Goal: Information Seeking & Learning: Learn about a topic

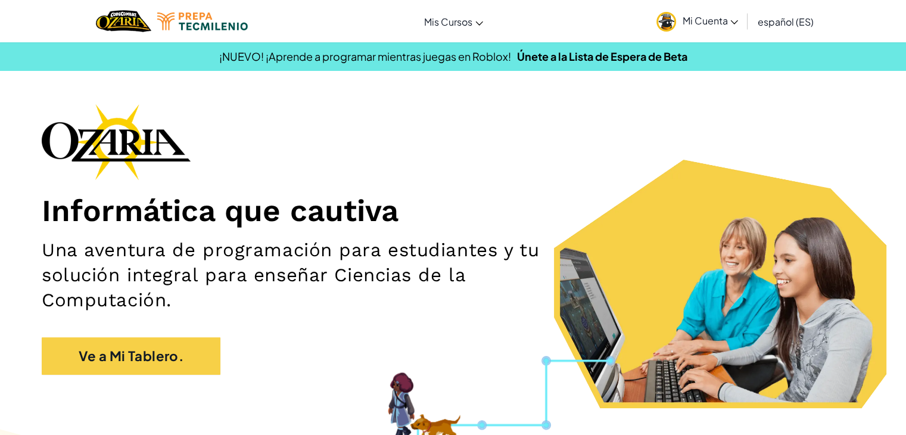
click at [643, 13] on div "Cambiar modo de navegación Mis Cursos Aula de Ozaria Aula de CodeCombat Liga de…" at bounding box center [453, 21] width 912 height 42
click at [712, 7] on link "Mi Cuenta" at bounding box center [696, 21] width 93 height 38
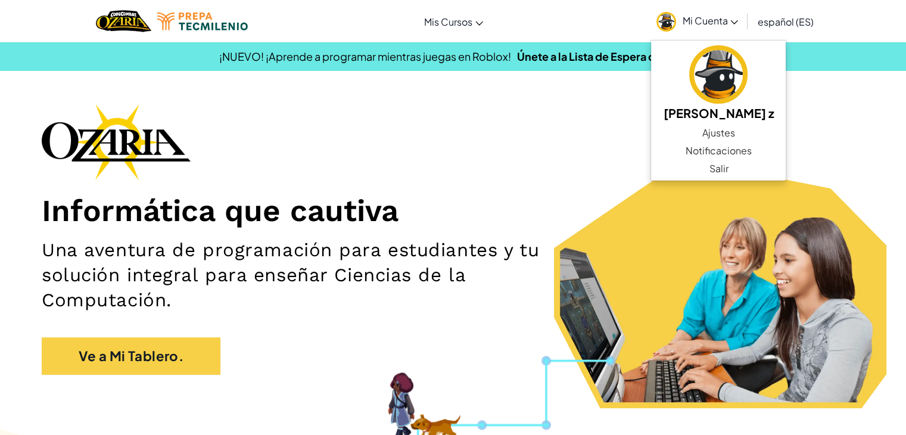
click at [608, 123] on div "Informática que cautiva Una aventura de programación para estudiantes y tu solu…" at bounding box center [453, 245] width 822 height 283
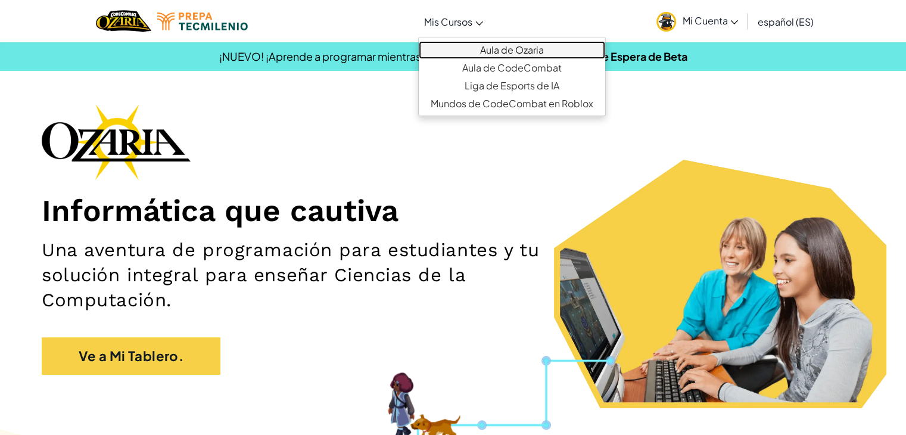
click at [499, 55] on link "Aula de Ozaria" at bounding box center [512, 50] width 186 height 18
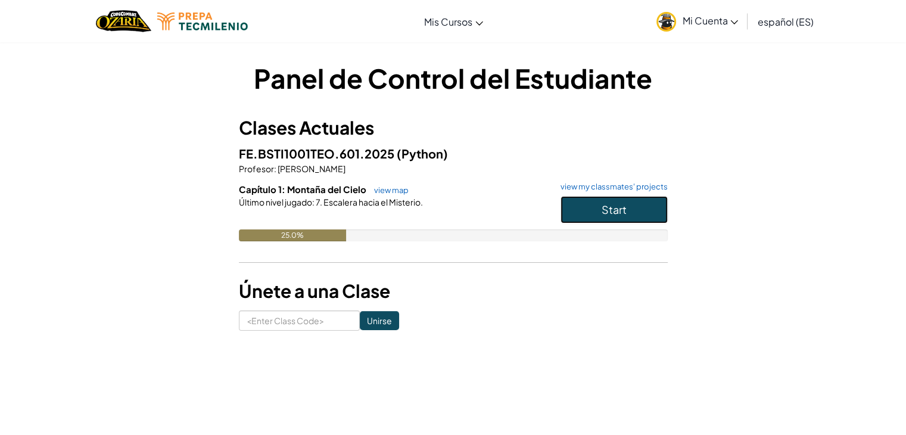
click at [585, 201] on button "Start" at bounding box center [613, 209] width 107 height 27
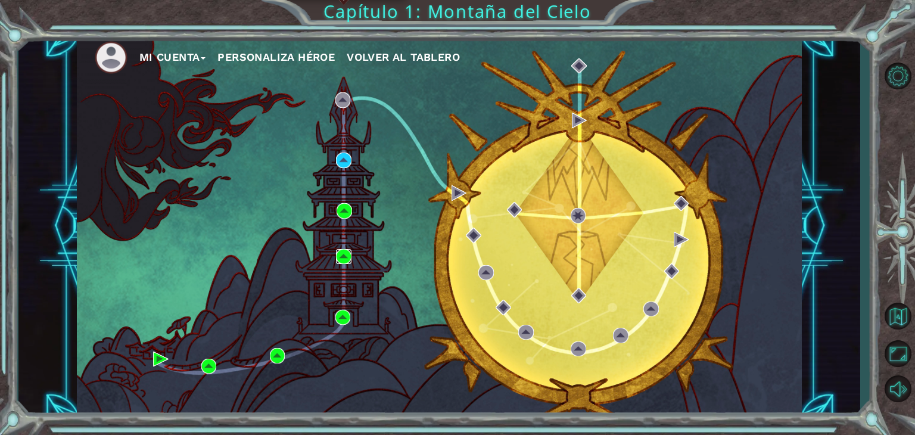
click at [347, 263] on img at bounding box center [343, 256] width 15 height 15
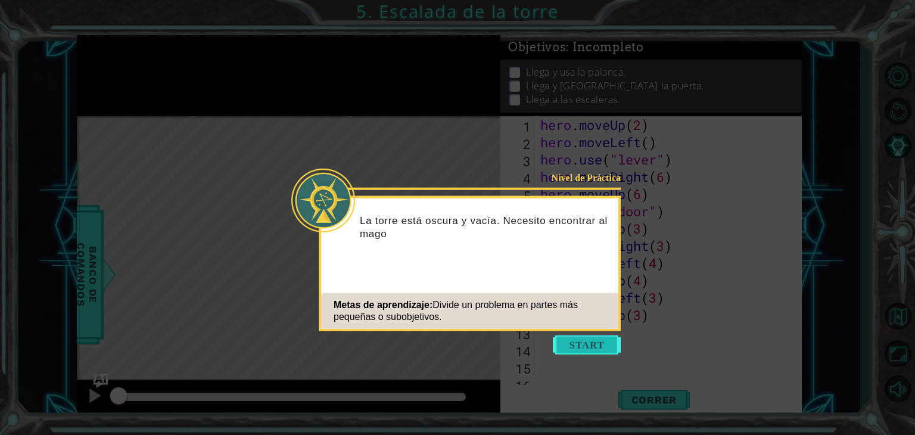
click at [592, 339] on button "Start" at bounding box center [587, 344] width 68 height 19
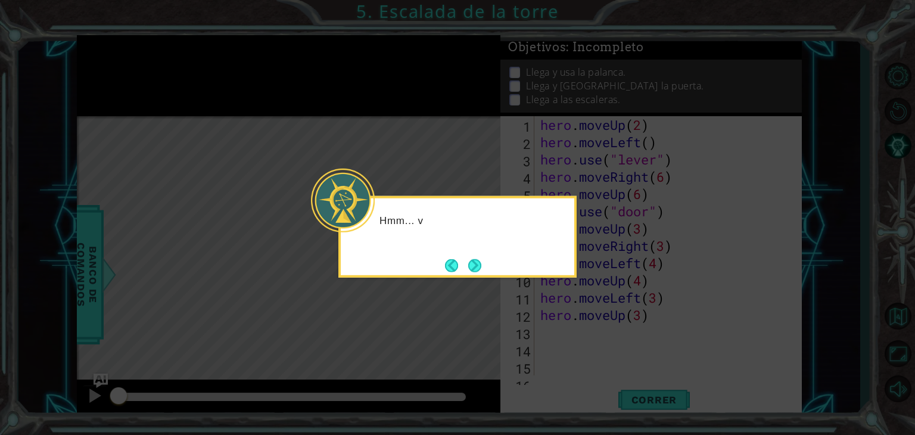
click at [592, 339] on icon at bounding box center [457, 217] width 915 height 435
click at [468, 260] on button "Next" at bounding box center [474, 264] width 13 height 13
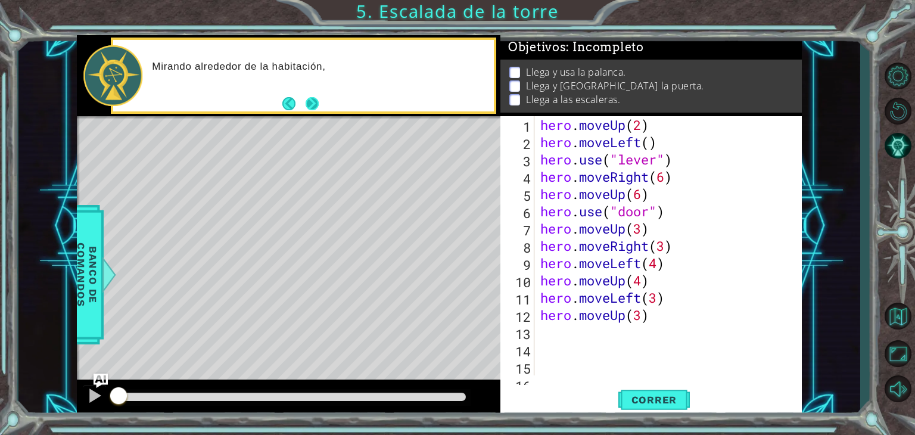
click at [314, 97] on button "Next" at bounding box center [311, 102] width 13 height 13
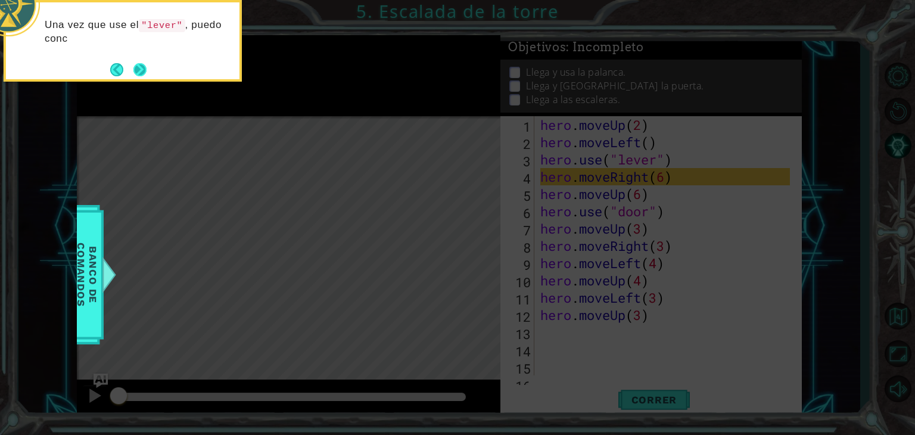
click at [146, 70] on button "Next" at bounding box center [139, 69] width 13 height 13
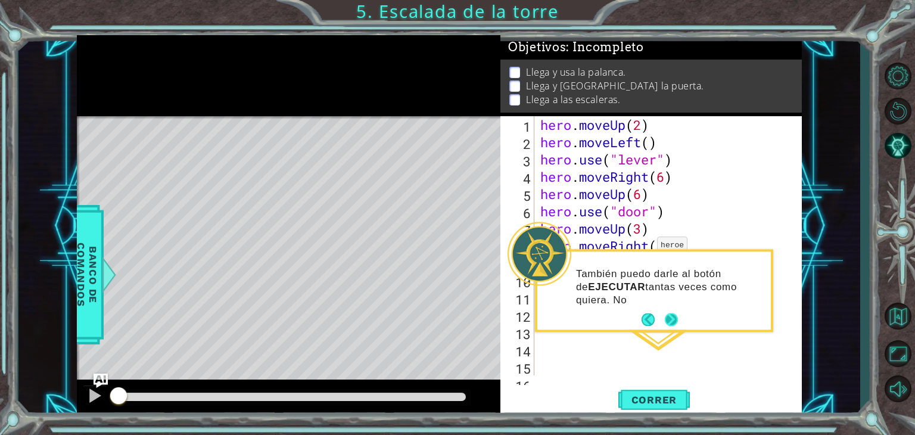
click at [675, 316] on button "Next" at bounding box center [671, 319] width 13 height 13
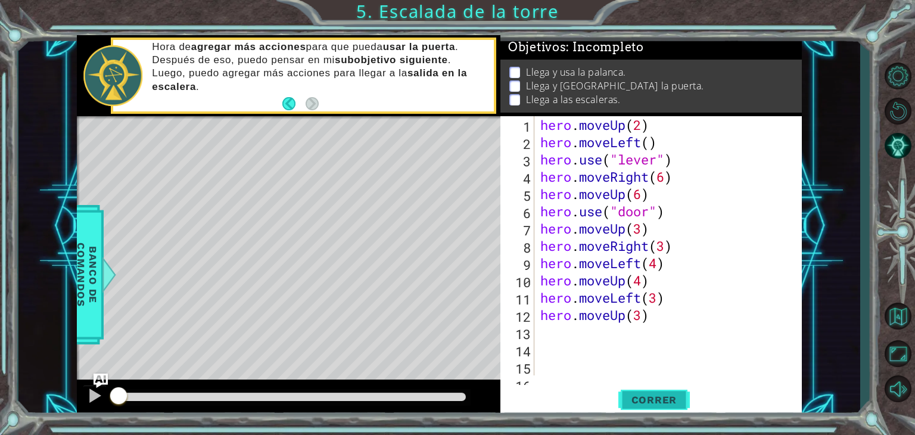
click at [650, 403] on span "Correr" at bounding box center [654, 400] width 70 height 12
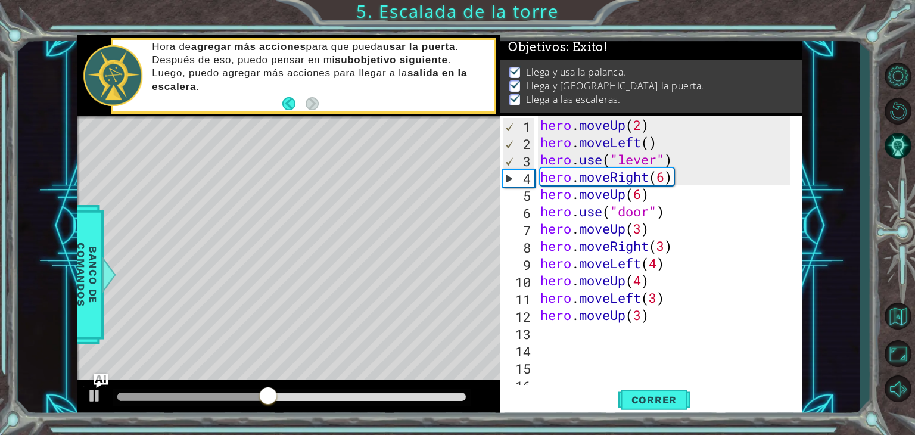
click at [419, 391] on div at bounding box center [292, 397] width 358 height 17
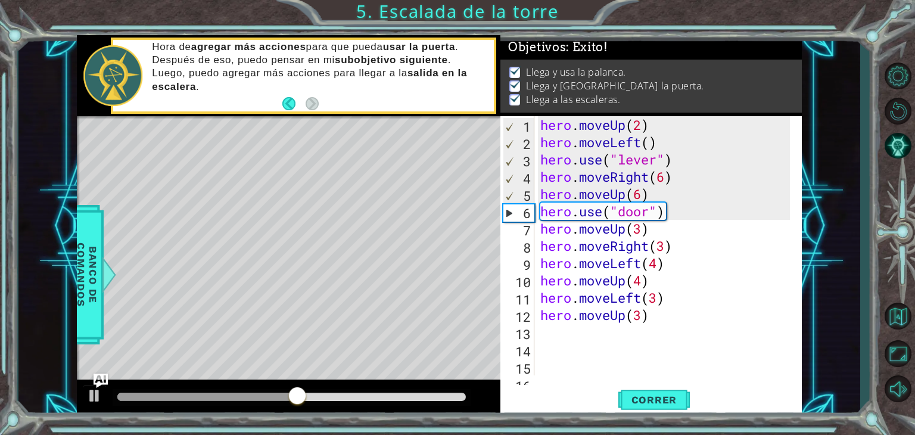
click at [419, 391] on div at bounding box center [292, 397] width 358 height 17
click at [424, 401] on div at bounding box center [292, 397] width 358 height 17
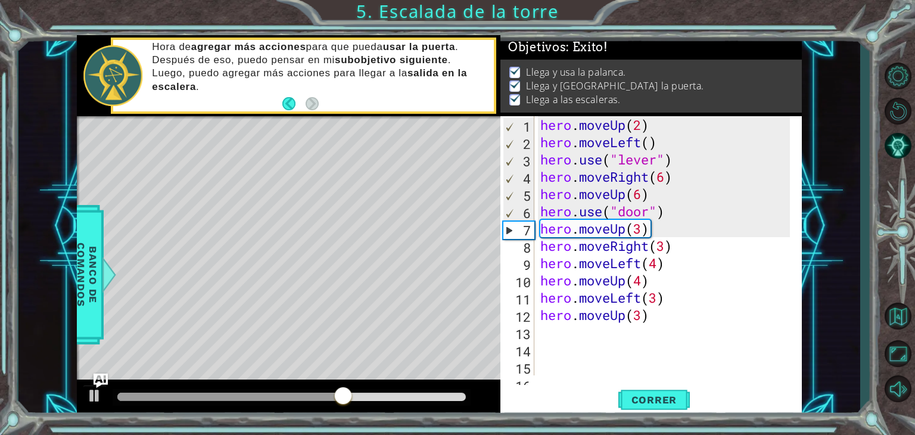
click at [424, 394] on div at bounding box center [291, 396] width 348 height 8
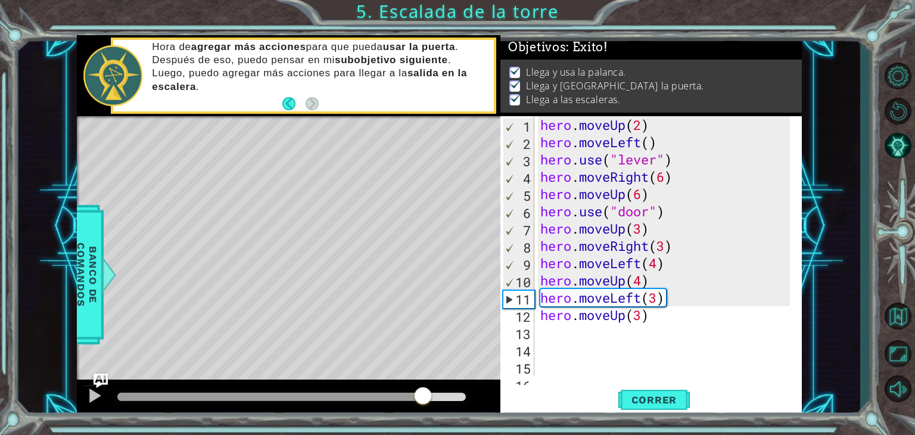
drag, startPoint x: 424, startPoint y: 394, endPoint x: 521, endPoint y: 393, distance: 97.1
click at [521, 393] on div "1 ההההההההההההההההההההההההההההההההההההההההההההההההההההההההההההההההההההההההההההה…" at bounding box center [439, 226] width 725 height 382
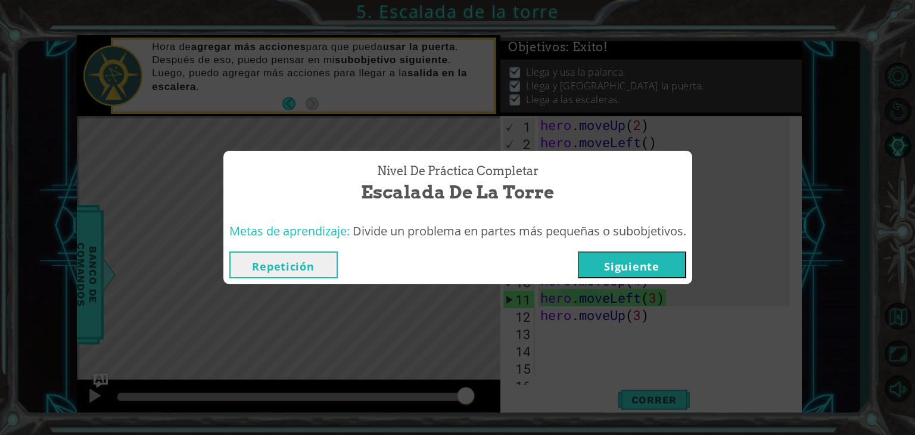
click at [641, 265] on button "Siguiente" at bounding box center [632, 264] width 108 height 27
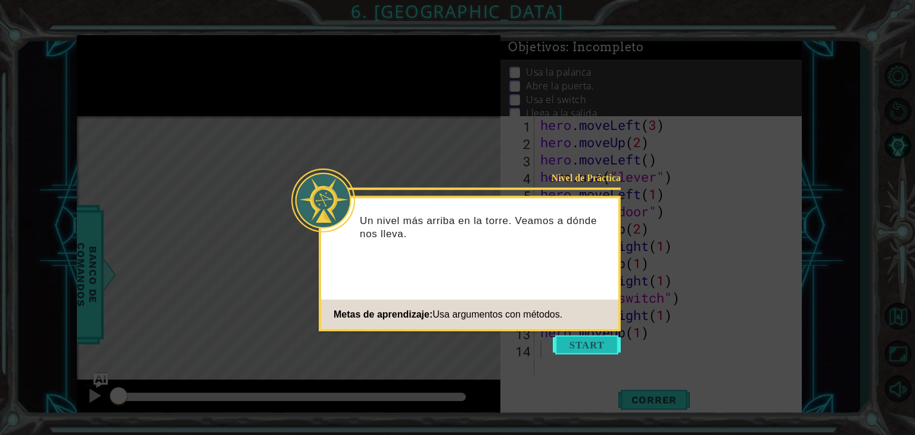
click at [595, 343] on button "Start" at bounding box center [587, 344] width 68 height 19
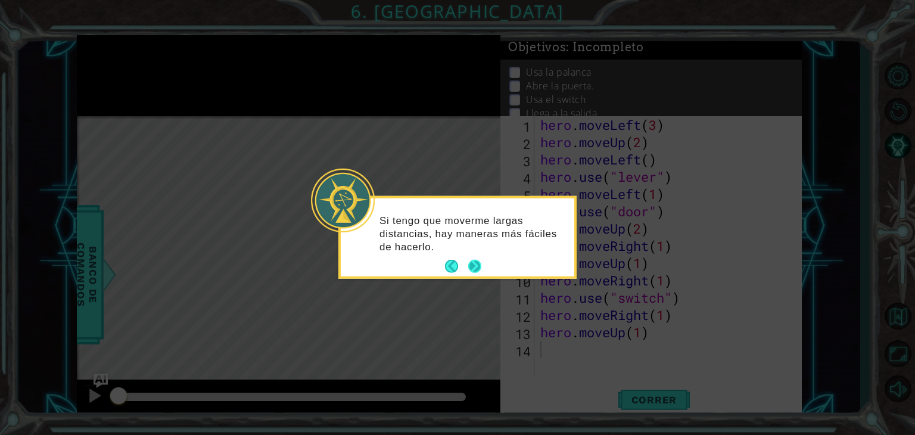
click at [474, 262] on button "Next" at bounding box center [475, 266] width 16 height 16
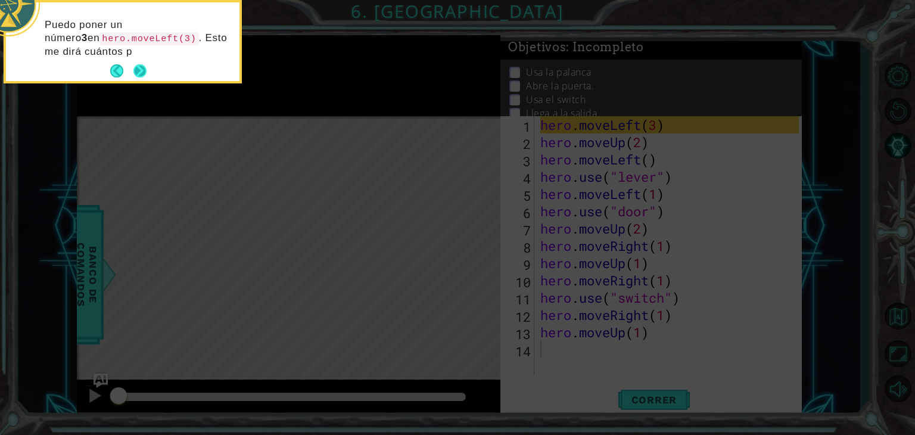
click at [141, 77] on button "Next" at bounding box center [139, 70] width 13 height 13
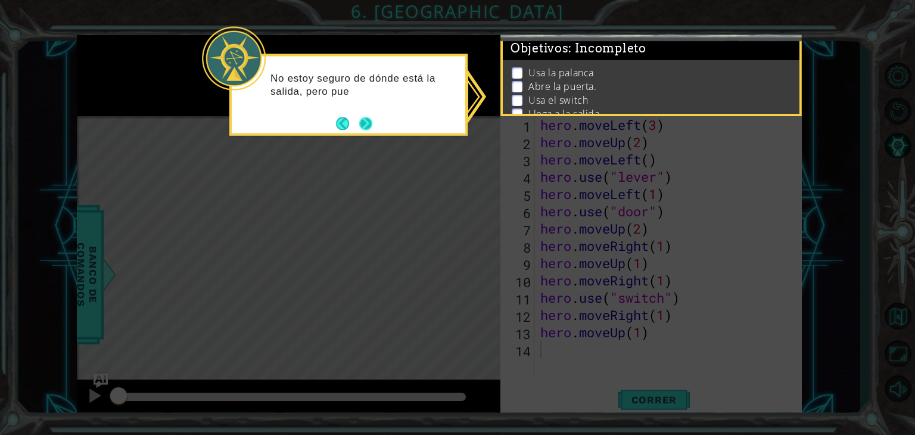
click at [375, 120] on div "No estoy seguro de dónde está la salida, pero pue" at bounding box center [348, 91] width 233 height 60
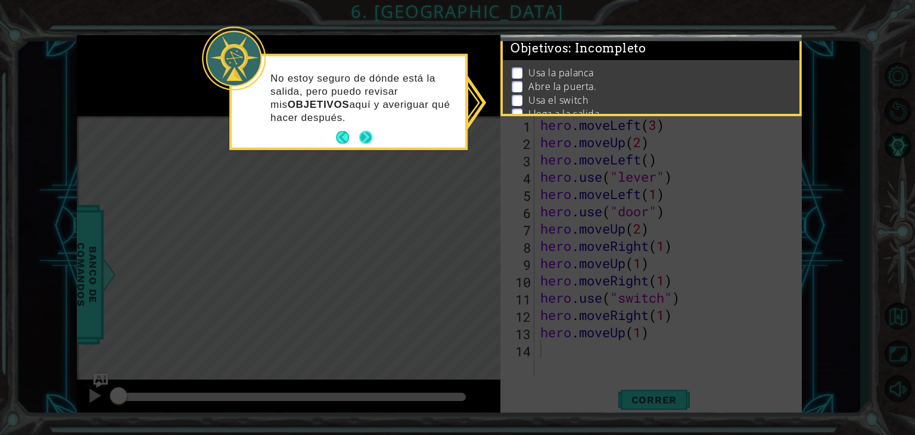
click at [372, 132] on button "Next" at bounding box center [365, 137] width 13 height 13
